Goal: Check status

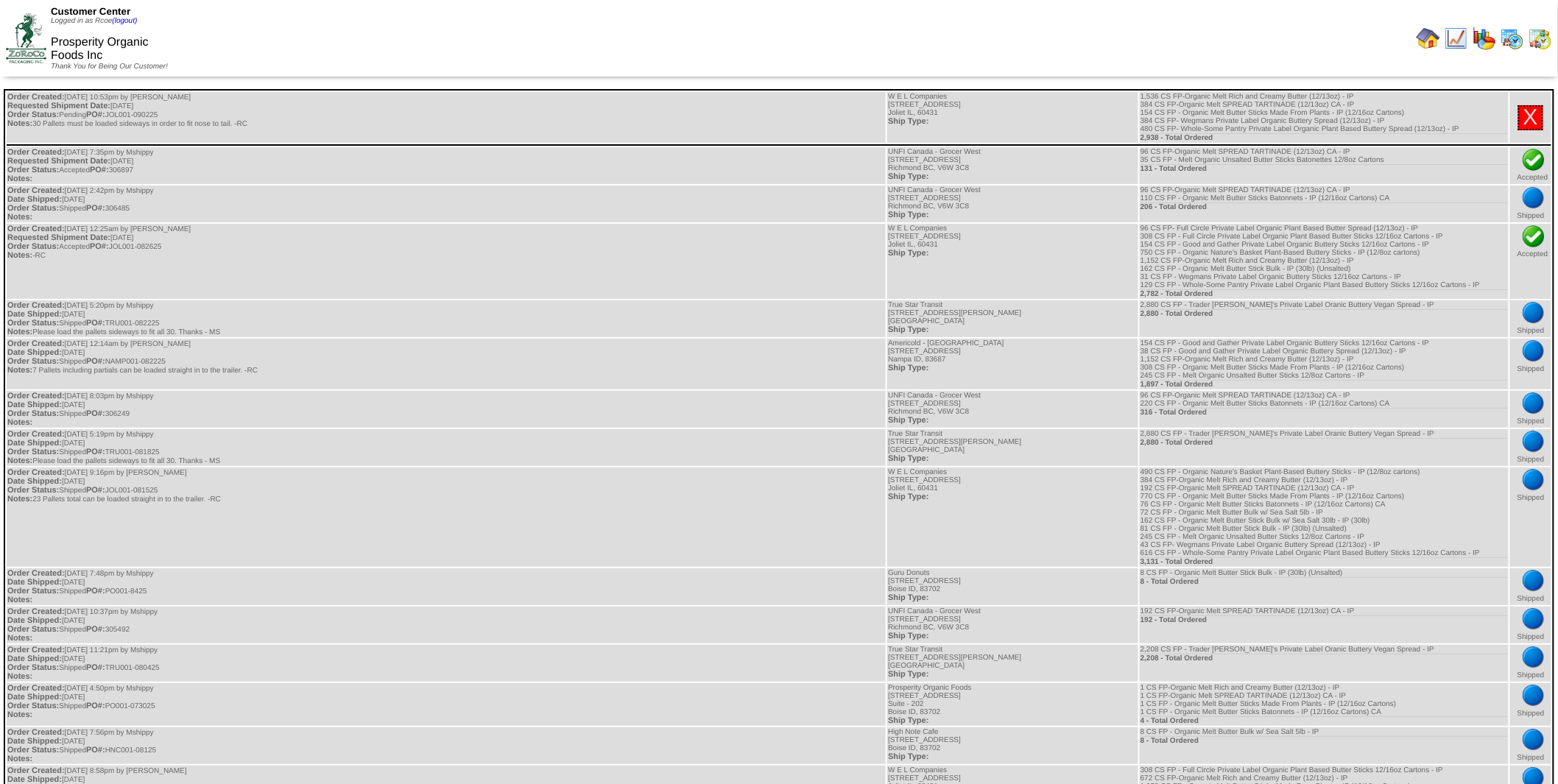
click at [1538, 38] on img at bounding box center [1541, 38] width 23 height 23
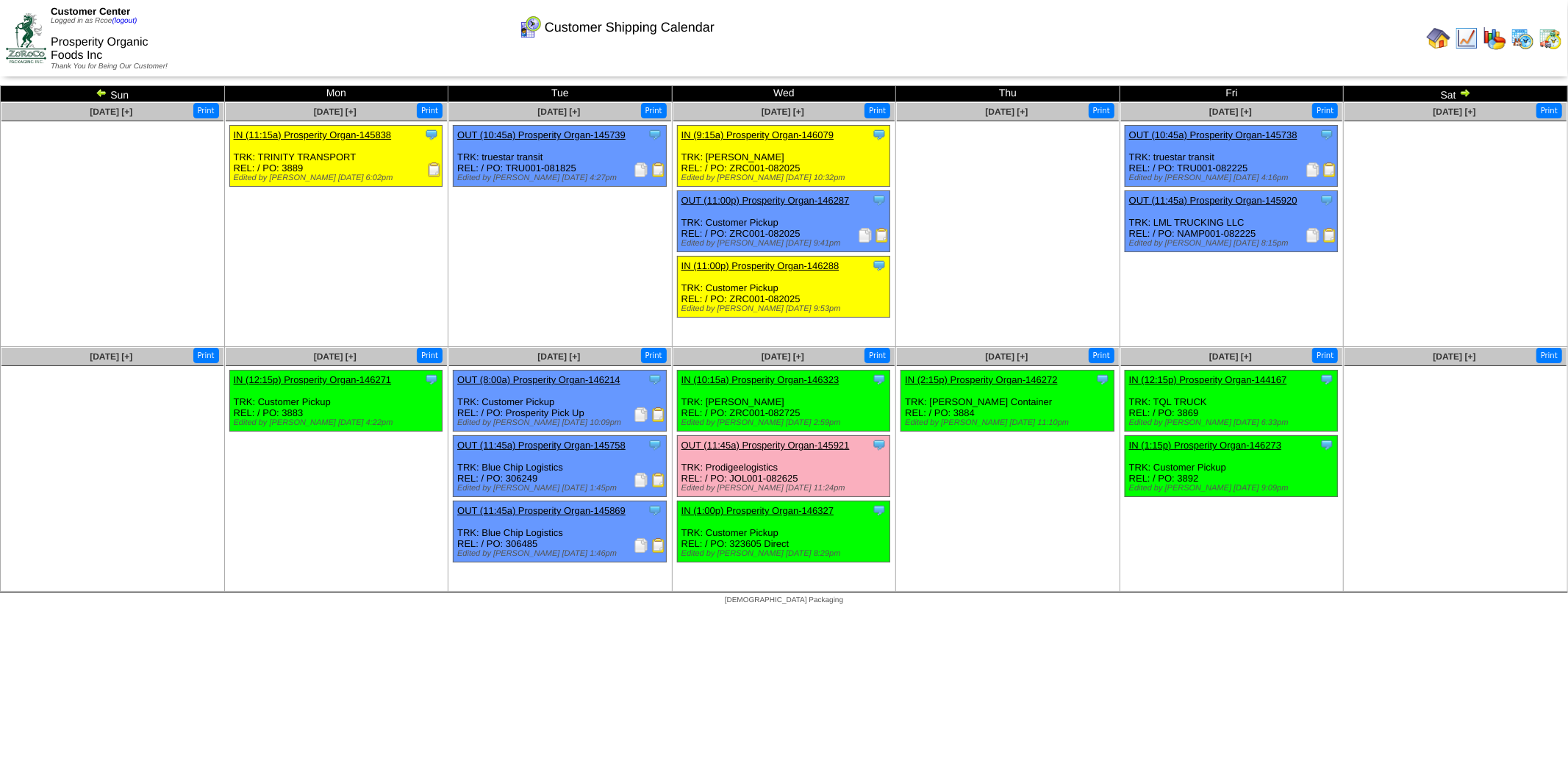
click at [434, 167] on img at bounding box center [434, 170] width 14 height 14
